Goal: Information Seeking & Learning: Learn about a topic

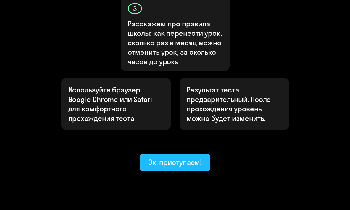
scroll to position [299, 0]
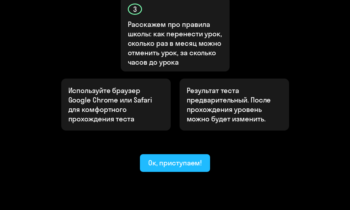
click at [165, 158] on div "Ок, приступаем!" at bounding box center [175, 162] width 54 height 9
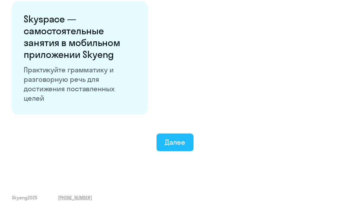
scroll to position [1107, 0]
click at [175, 146] on div "Далее" at bounding box center [175, 142] width 20 height 9
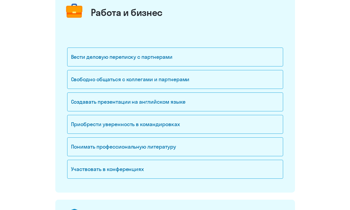
scroll to position [82, 0]
click at [171, 81] on div "Свободно общаться с коллегами и партнерами" at bounding box center [175, 79] width 216 height 19
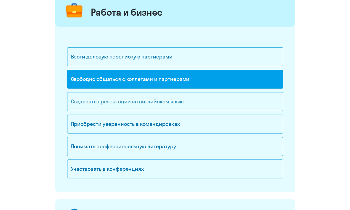
click at [163, 103] on div "Создавать презентации на английском языке" at bounding box center [175, 101] width 216 height 19
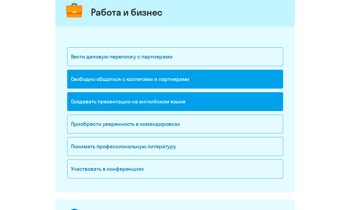
click at [160, 104] on div "Создавать презентации на английском языке" at bounding box center [175, 101] width 216 height 19
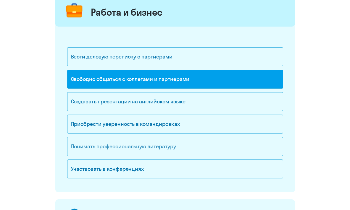
click at [135, 147] on div "Понимать профессиональную литературу" at bounding box center [175, 146] width 216 height 19
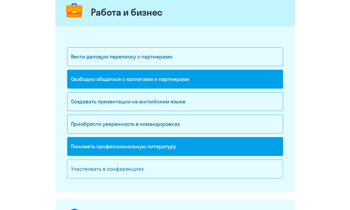
click at [138, 176] on div "Участвовать в конференциях" at bounding box center [175, 169] width 216 height 19
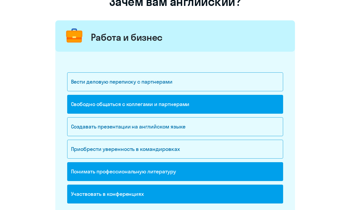
scroll to position [54, 0]
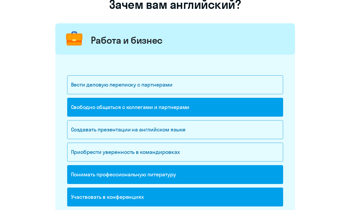
click at [265, 40] on div "Работа и бизнес" at bounding box center [175, 38] width 240 height 31
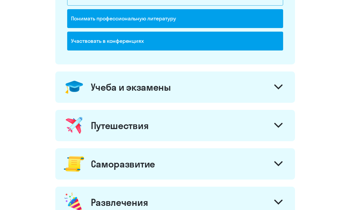
scroll to position [209, 0]
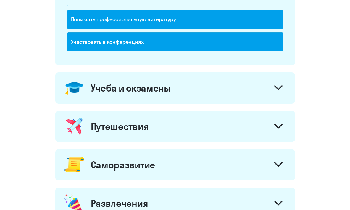
click at [287, 85] on div "Учеба и экзамены" at bounding box center [175, 88] width 240 height 31
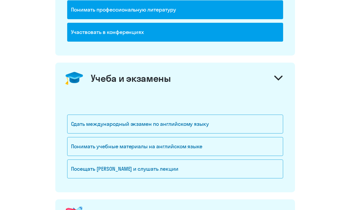
scroll to position [220, 0]
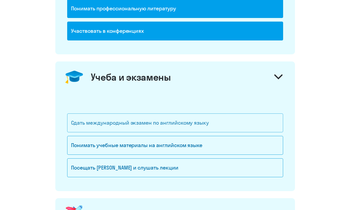
click at [158, 121] on div "Сдать международный экзамен по английскому языку" at bounding box center [175, 123] width 216 height 19
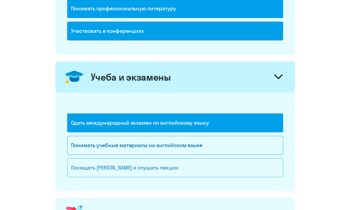
click at [142, 173] on div "Посещать [PERSON_NAME] и слушать лекции" at bounding box center [175, 168] width 216 height 19
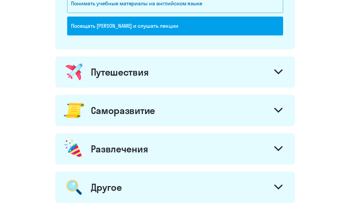
scroll to position [362, 0]
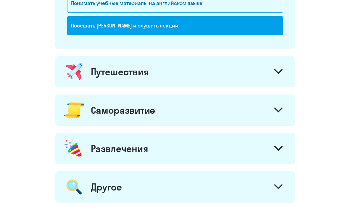
click at [174, 82] on div "Путешествия" at bounding box center [175, 71] width 240 height 31
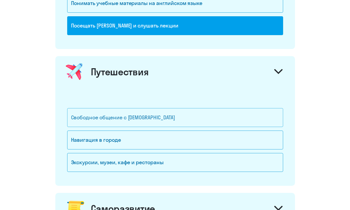
click at [111, 115] on div "Свободное общение с [DEMOGRAPHIC_DATA]" at bounding box center [175, 117] width 216 height 19
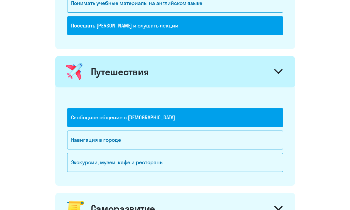
scroll to position [482, 0]
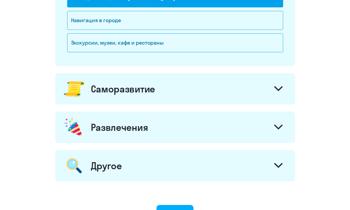
click at [124, 92] on div "Саморазвитие" at bounding box center [123, 89] width 64 height 12
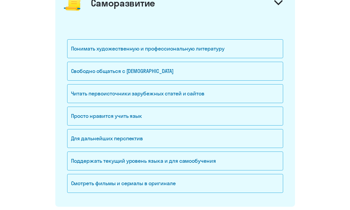
scroll to position [576, 0]
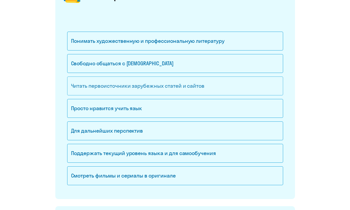
click at [106, 85] on div "Читать первоисточники зарубежных статей и сайтов" at bounding box center [175, 86] width 216 height 19
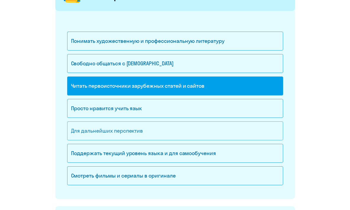
click at [109, 134] on div "Для дальнейших перспектив" at bounding box center [175, 131] width 216 height 19
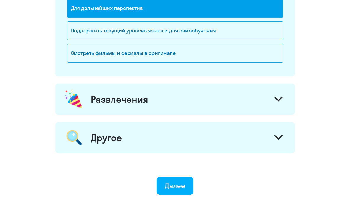
scroll to position [701, 0]
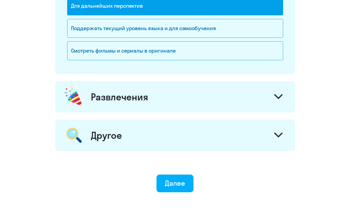
click at [151, 107] on div "Развлечения" at bounding box center [175, 96] width 240 height 31
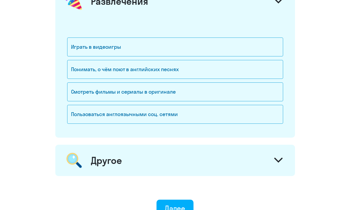
scroll to position [797, 0]
click at [95, 50] on div "Играть в видеоигры" at bounding box center [175, 47] width 216 height 19
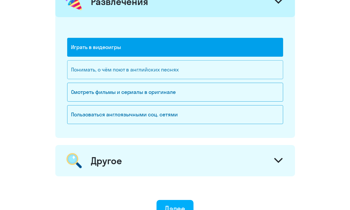
click at [90, 67] on div "Понимать, о чём поют в английских песнях" at bounding box center [175, 69] width 216 height 19
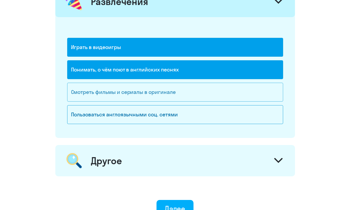
click at [86, 91] on div "Смотреть фильмы и сериалы в оригинале" at bounding box center [175, 92] width 216 height 19
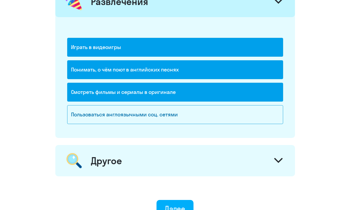
click at [102, 147] on div "Другое" at bounding box center [175, 160] width 240 height 31
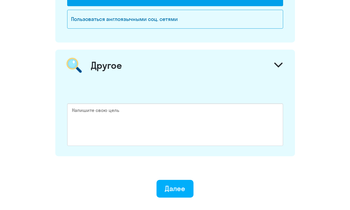
scroll to position [893, 0]
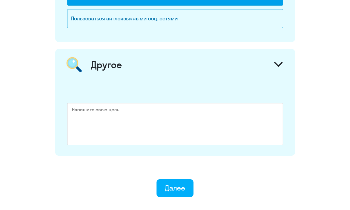
click at [133, 62] on div "Другое" at bounding box center [175, 64] width 240 height 31
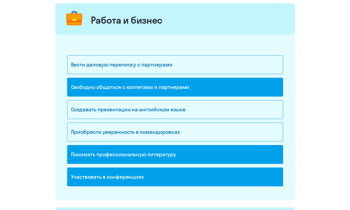
scroll to position [74, 0]
click at [86, 86] on div "Свободно общаться с коллегами и партнерами" at bounding box center [175, 87] width 216 height 19
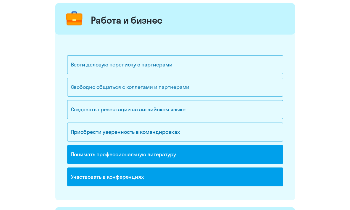
click at [86, 86] on div "Свободно общаться с коллегами и партнерами" at bounding box center [175, 87] width 216 height 19
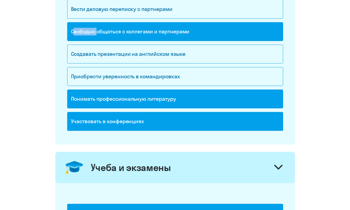
scroll to position [134, 0]
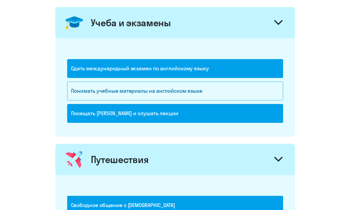
scroll to position [275, 0]
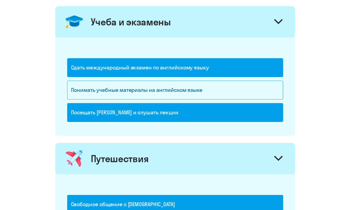
click at [128, 115] on div "Посещать [PERSON_NAME] и слушать лекции" at bounding box center [175, 112] width 216 height 19
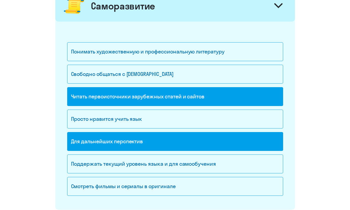
scroll to position [566, 0]
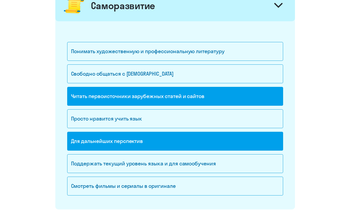
click at [126, 97] on div "Читать первоисточники зарубежных статей и сайтов" at bounding box center [175, 96] width 216 height 19
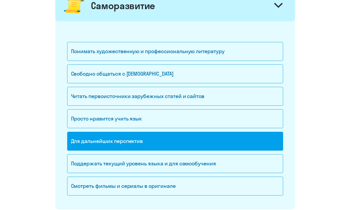
click at [118, 142] on div "Для дальнейших перспектив" at bounding box center [175, 141] width 216 height 19
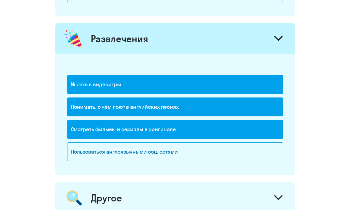
scroll to position [766, 0]
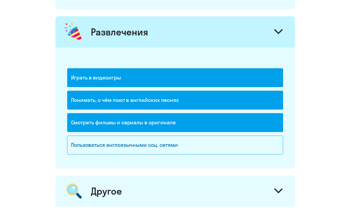
click at [129, 79] on div "Играть в видеоигры" at bounding box center [175, 77] width 216 height 19
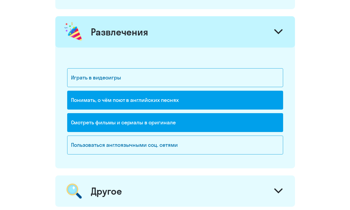
click at [145, 100] on div "Понимать, о чём поют в английских песнях" at bounding box center [175, 100] width 216 height 19
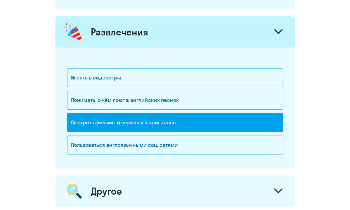
click at [175, 126] on div "Смотреть фильмы и сериалы в оригинале" at bounding box center [175, 122] width 216 height 19
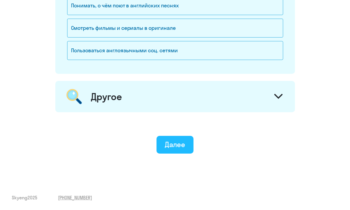
scroll to position [861, 0]
click at [173, 143] on div "Далее" at bounding box center [175, 144] width 20 height 9
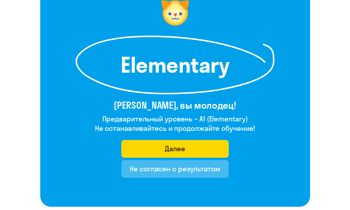
scroll to position [58, 0]
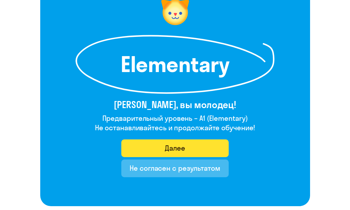
click at [177, 146] on div "Далее" at bounding box center [175, 148] width 20 height 9
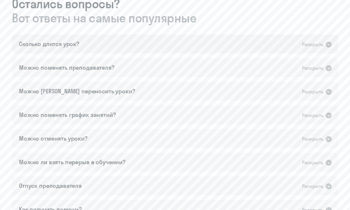
scroll to position [505, 0]
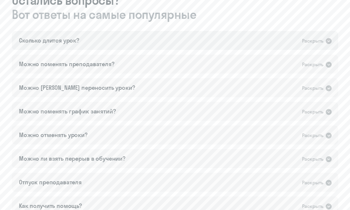
click at [126, 45] on div "Сколько длится урок? Раскрыть" at bounding box center [175, 40] width 327 height 19
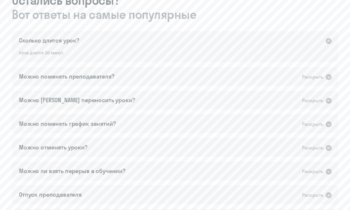
click at [126, 45] on div "Сколько длится урок? Раскрыть" at bounding box center [175, 40] width 327 height 19
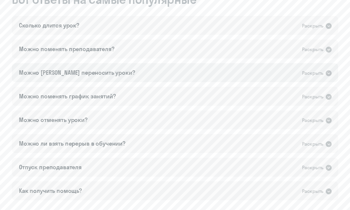
scroll to position [524, 0]
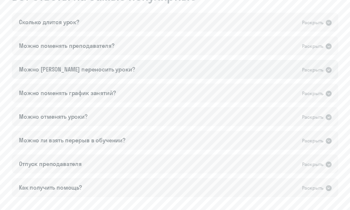
click at [100, 70] on div "Можно [PERSON_NAME] переносить уроки?" at bounding box center [77, 69] width 116 height 8
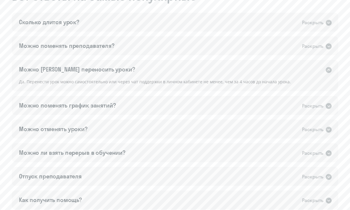
click at [100, 70] on div "Можно [PERSON_NAME] переносить уроки?" at bounding box center [77, 69] width 116 height 8
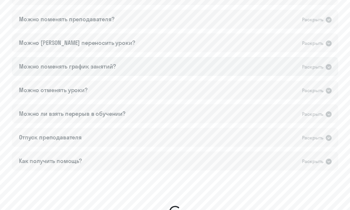
scroll to position [551, 0]
click at [133, 68] on div "Можно поменять график занятий? Раскрыть" at bounding box center [175, 66] width 327 height 19
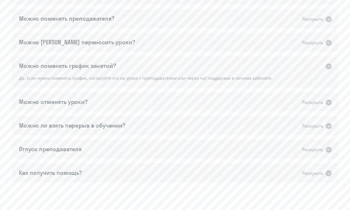
click at [133, 68] on div "Можно поменять график занятий? Раскрыть" at bounding box center [175, 66] width 327 height 19
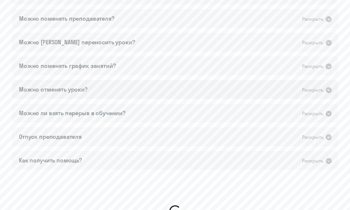
click at [123, 91] on div "Можно отменять уроки? Раскрыть" at bounding box center [175, 89] width 327 height 19
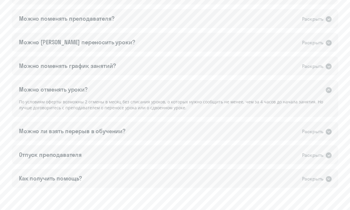
click at [181, 84] on div "Можно отменять уроки? Раскрыть" at bounding box center [175, 89] width 327 height 19
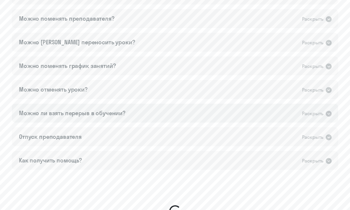
click at [163, 115] on div "Можно ли взять перерыв в обучении? Раскрыть" at bounding box center [175, 113] width 327 height 19
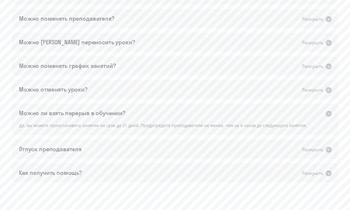
click at [163, 115] on div "Можно ли взять перерыв в обучении? Раскрыть" at bounding box center [175, 113] width 327 height 19
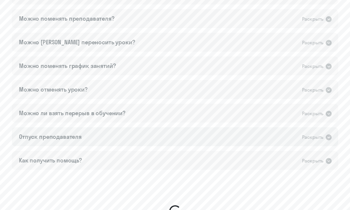
click at [152, 135] on div "Отпуск преподавателя Раскрыть" at bounding box center [175, 137] width 327 height 19
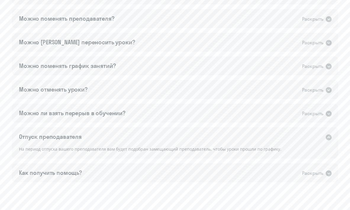
click at [152, 135] on div "Отпуск преподавателя Раскрыть" at bounding box center [175, 137] width 327 height 19
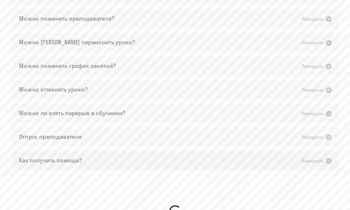
click at [152, 158] on div "Как получить помощь? Раскрыть" at bounding box center [175, 160] width 327 height 19
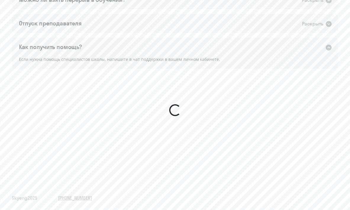
click at [167, 47] on div "Как получить помощь? Раскрыть" at bounding box center [175, 47] width 327 height 19
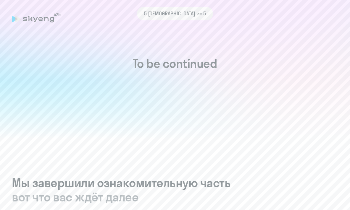
scroll to position [0, 0]
click at [179, 68] on h1 "To be continued" at bounding box center [175, 64] width 327 height 14
